Goal: Find specific page/section: Find specific page/section

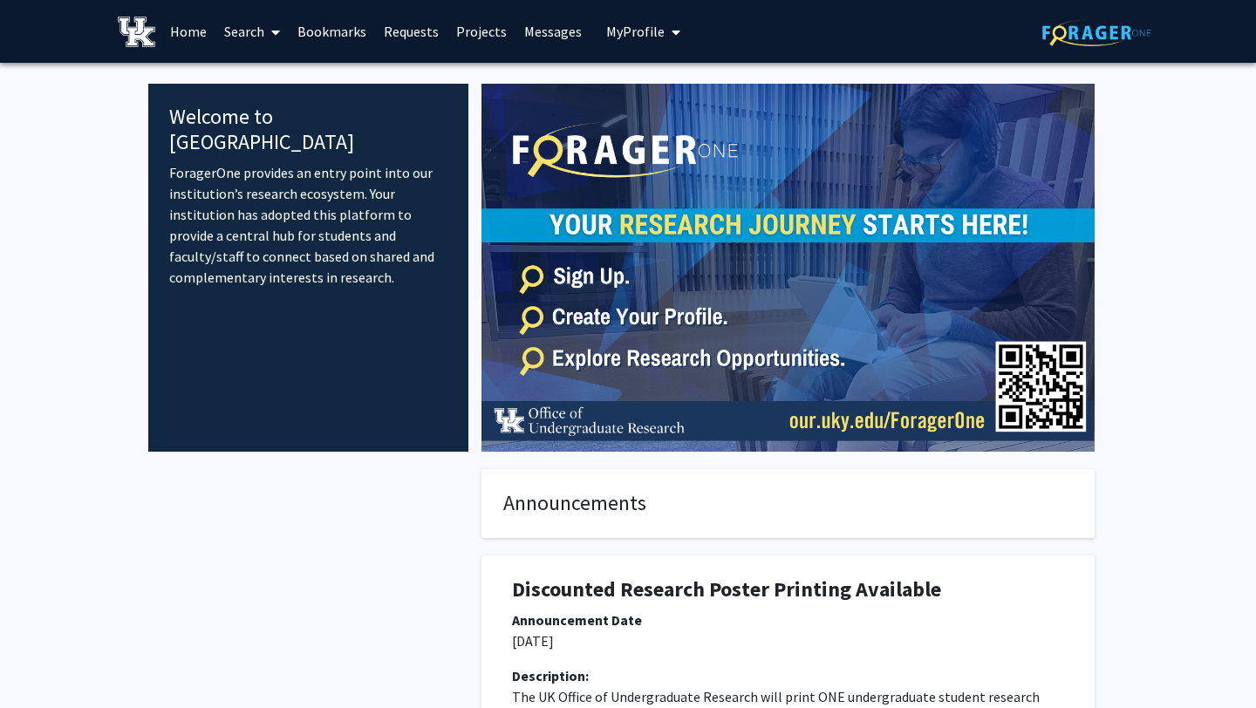
click at [242, 36] on link "Search" at bounding box center [251, 31] width 73 height 61
click at [255, 75] on span "Faculty/Staff" at bounding box center [279, 80] width 128 height 35
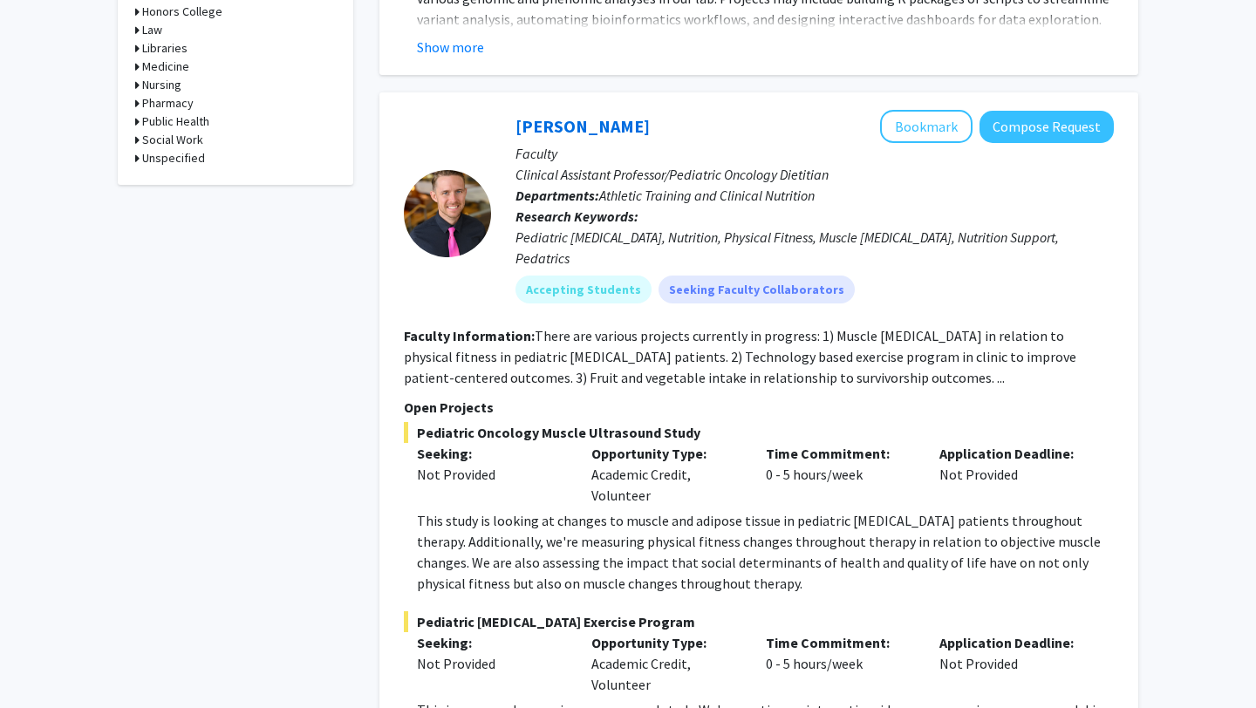
scroll to position [1010, 0]
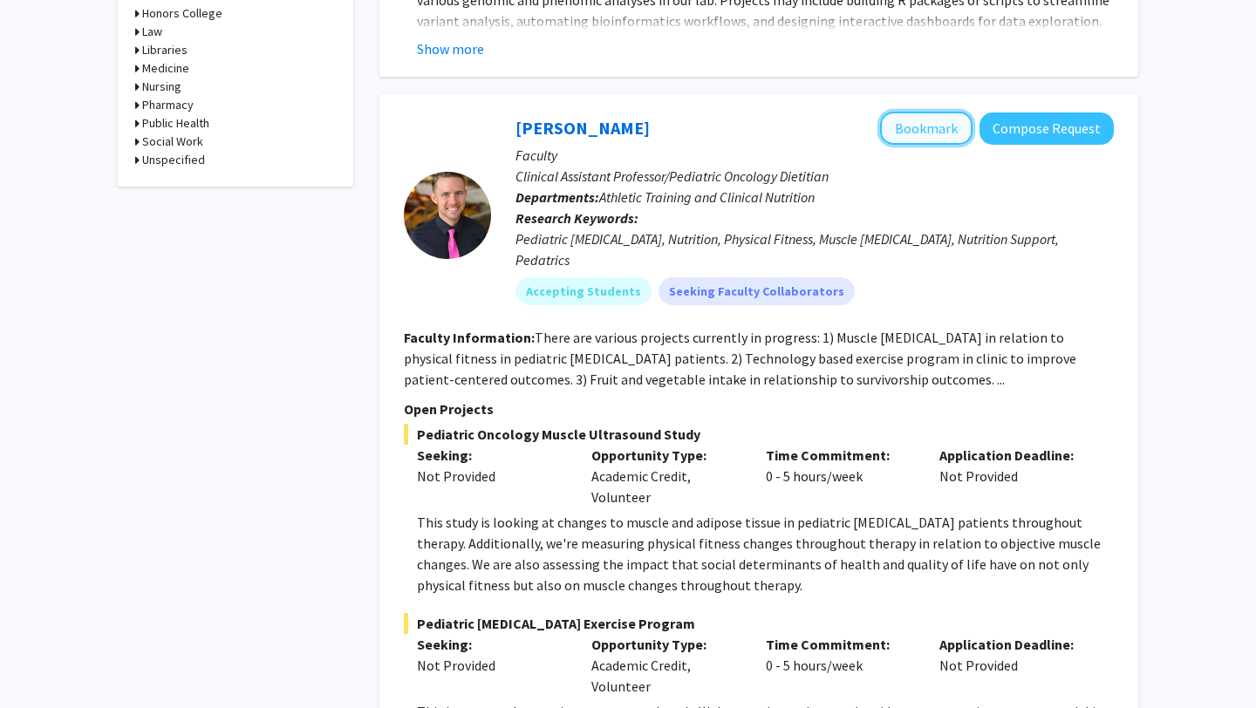
click at [953, 112] on button "Bookmark" at bounding box center [926, 128] width 92 height 33
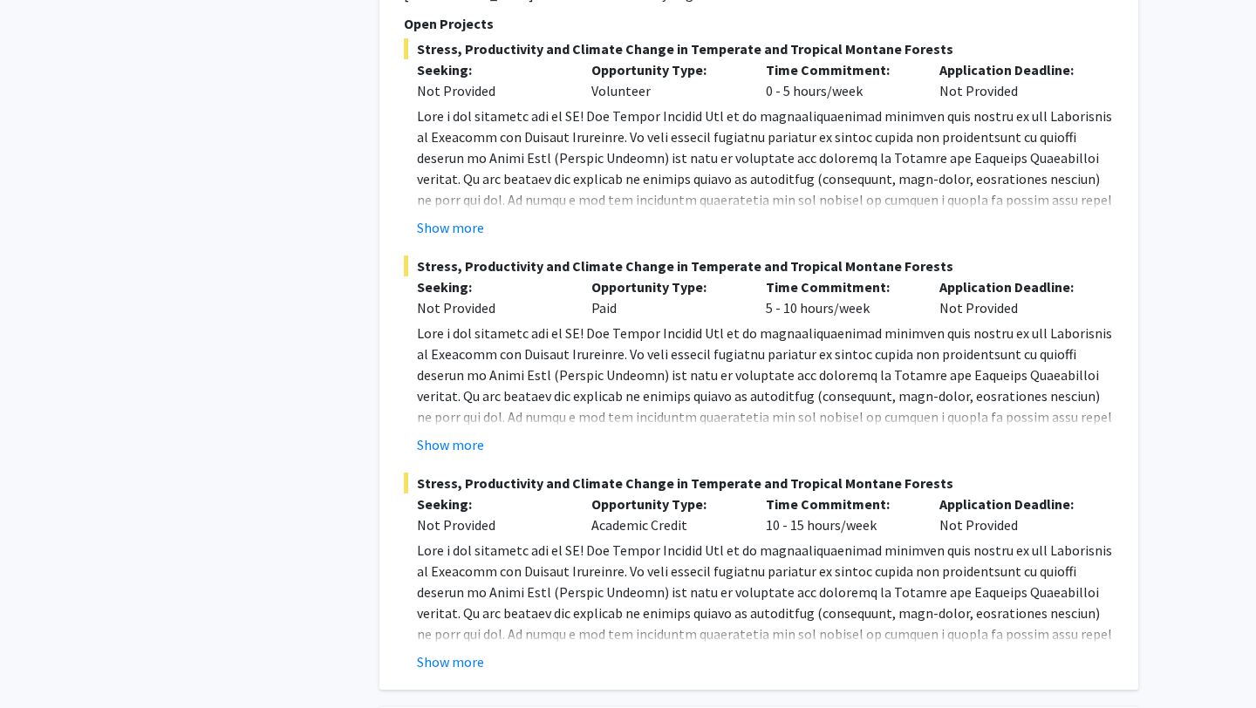
scroll to position [4491, 0]
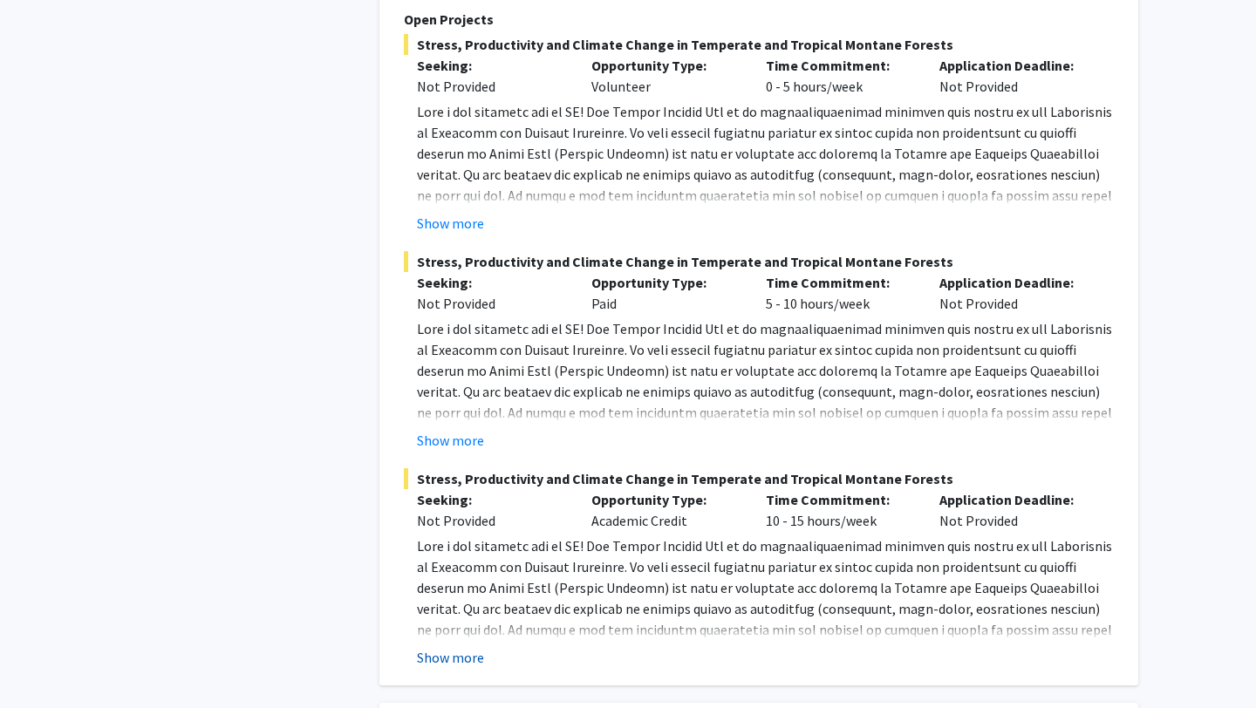
click at [460, 647] on button "Show more" at bounding box center [450, 657] width 67 height 21
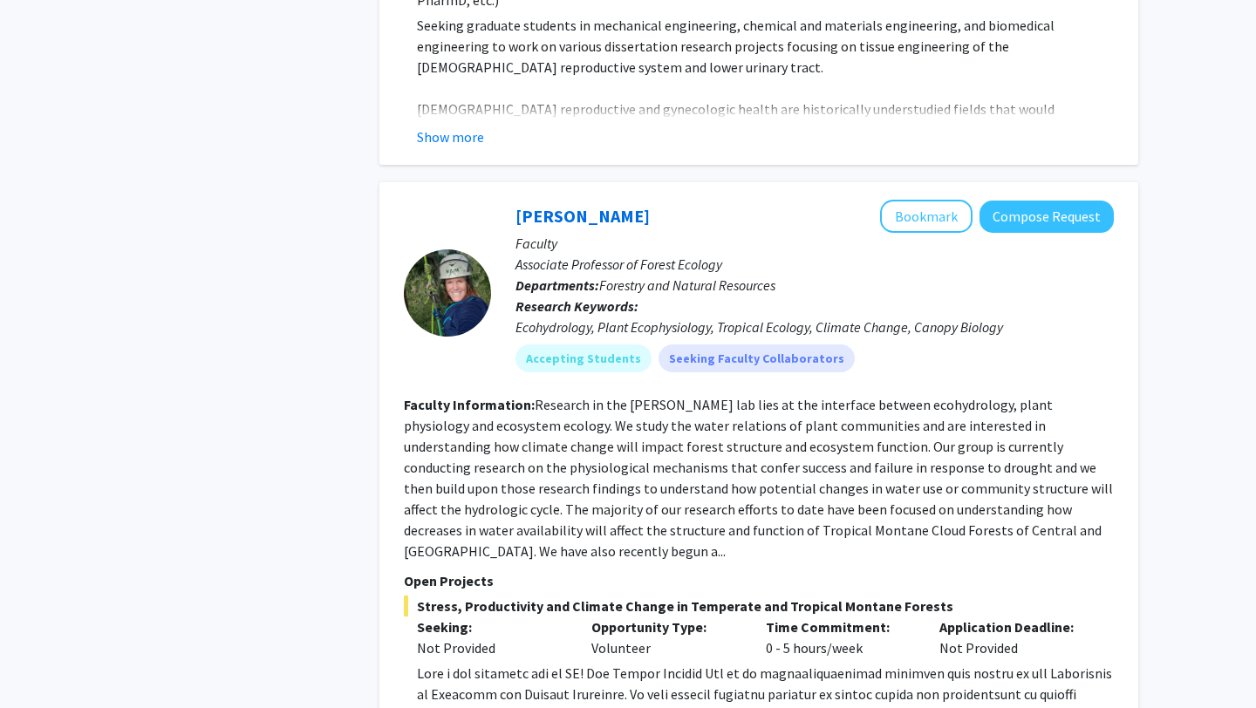
scroll to position [3925, 0]
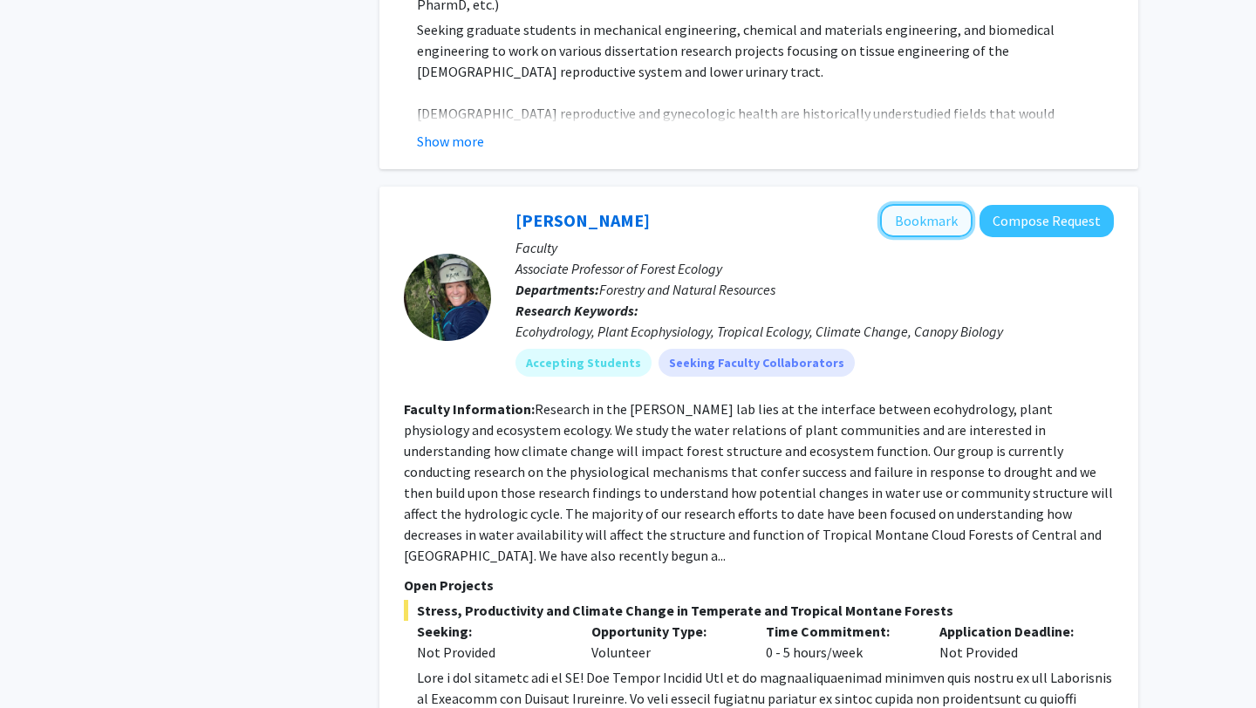
click at [907, 204] on button "Bookmark" at bounding box center [926, 220] width 92 height 33
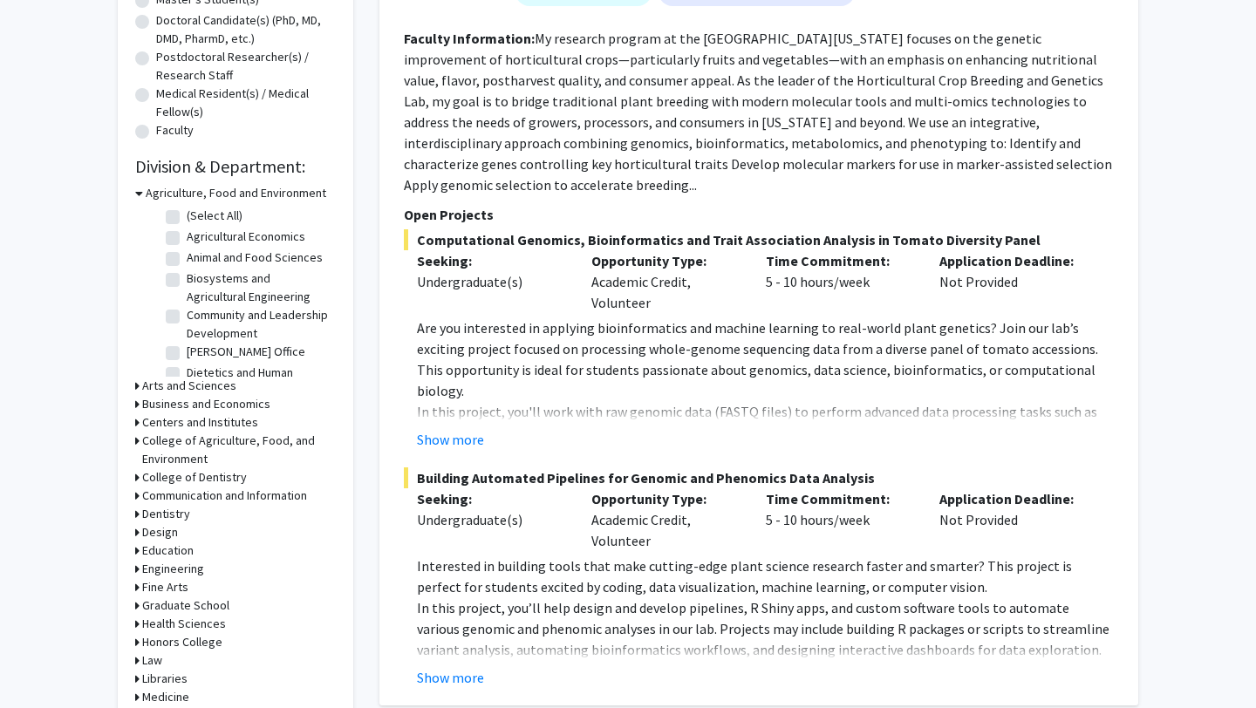
scroll to position [0, 0]
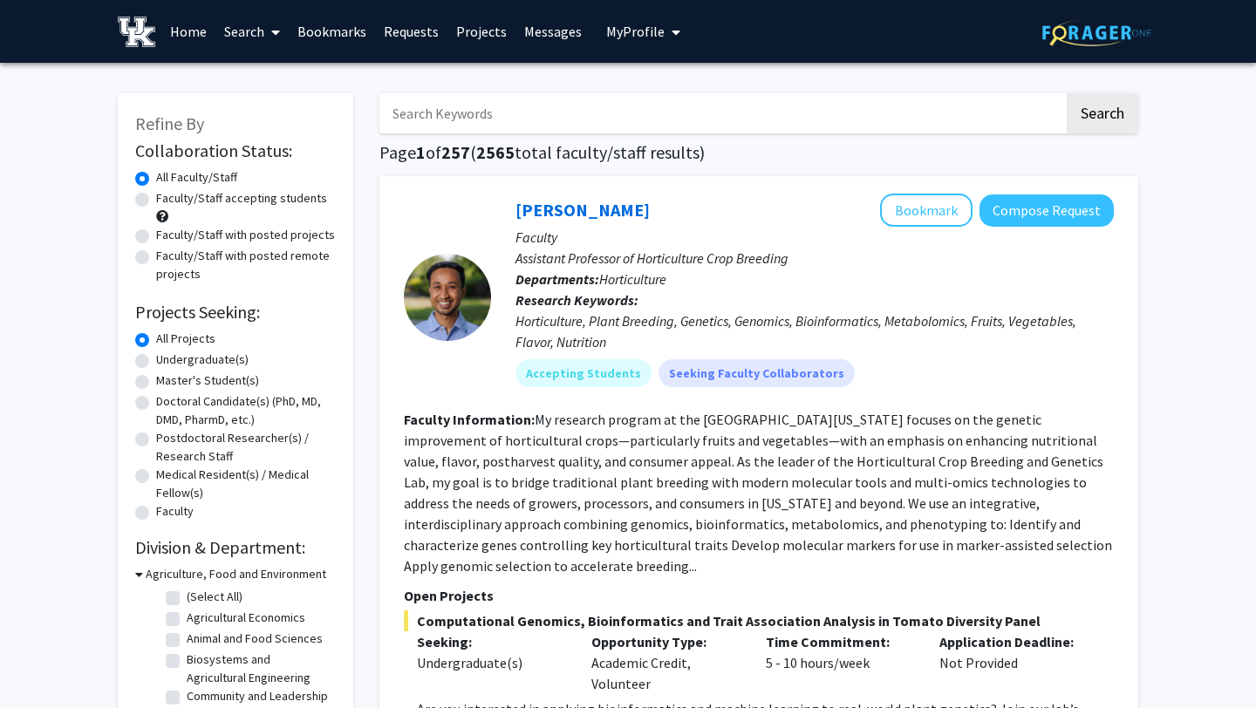
click at [575, 106] on input "Search Keywords" at bounding box center [721, 113] width 684 height 40
type input "[PERSON_NAME]"
click at [1066, 93] on button "Search" at bounding box center [1101, 113] width 71 height 40
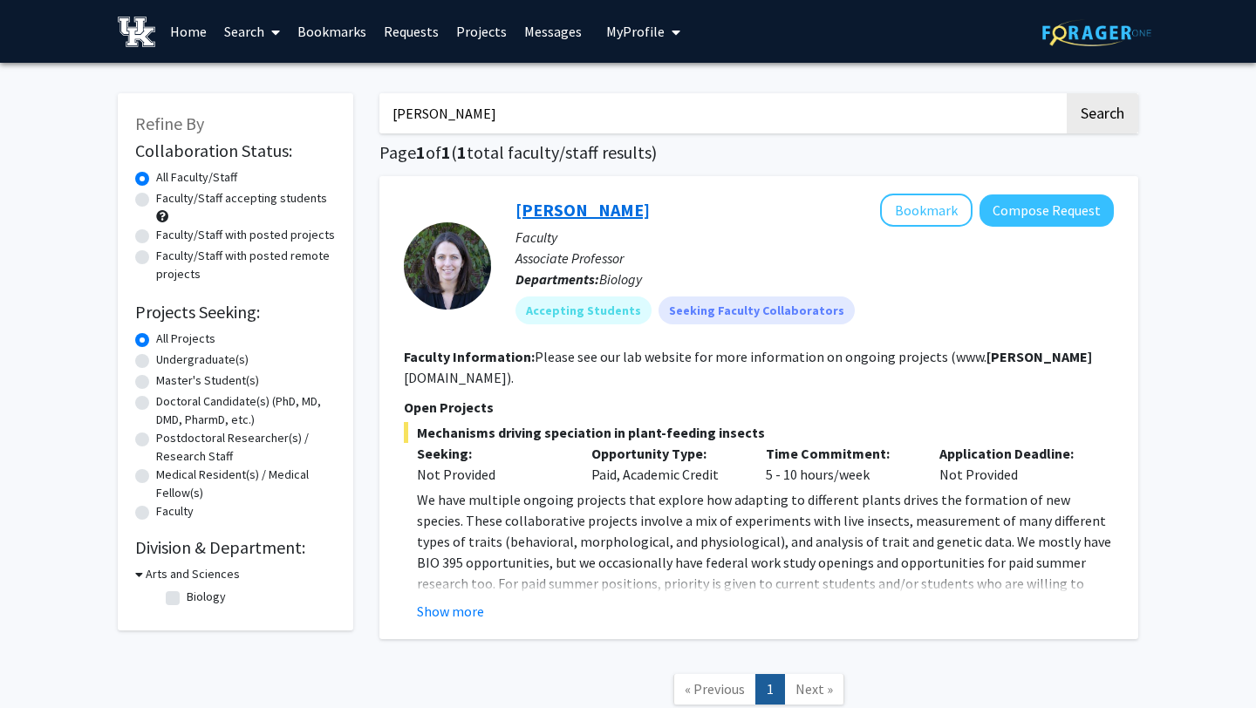
click at [546, 205] on link "[PERSON_NAME]" at bounding box center [582, 210] width 134 height 22
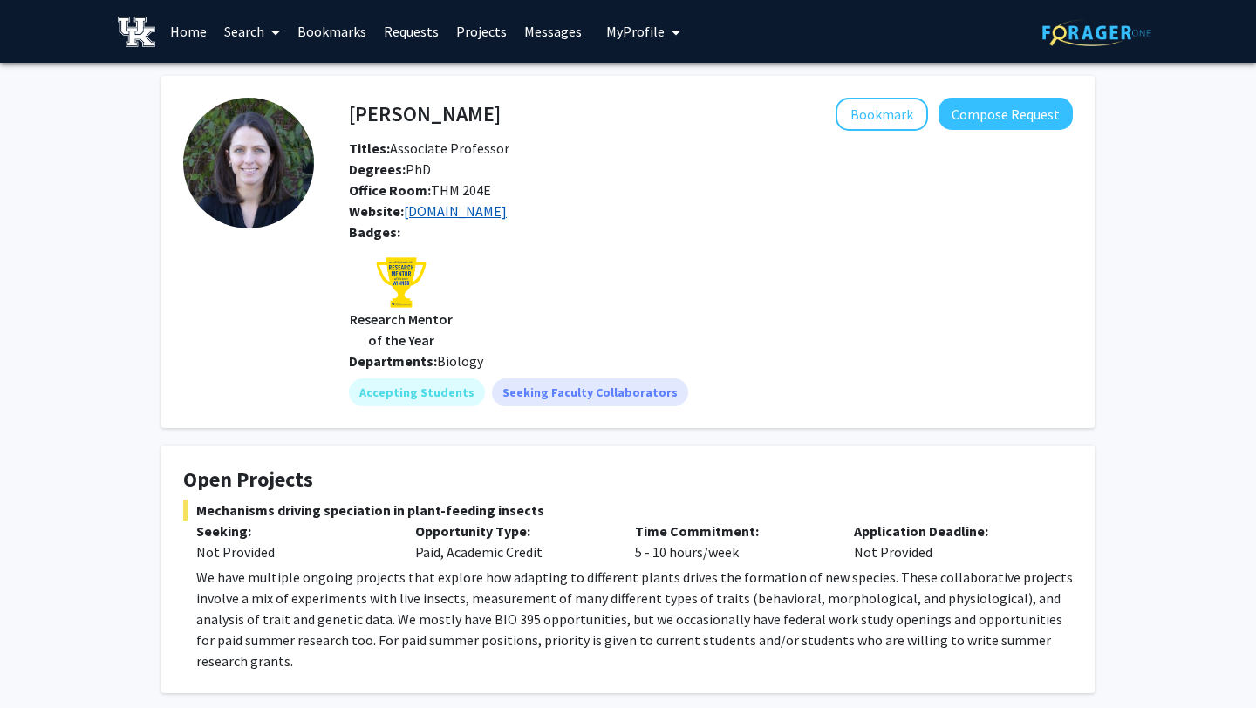
click at [494, 218] on link "[DOMAIN_NAME]" at bounding box center [455, 210] width 103 height 17
